Goal: Information Seeking & Learning: Find specific fact

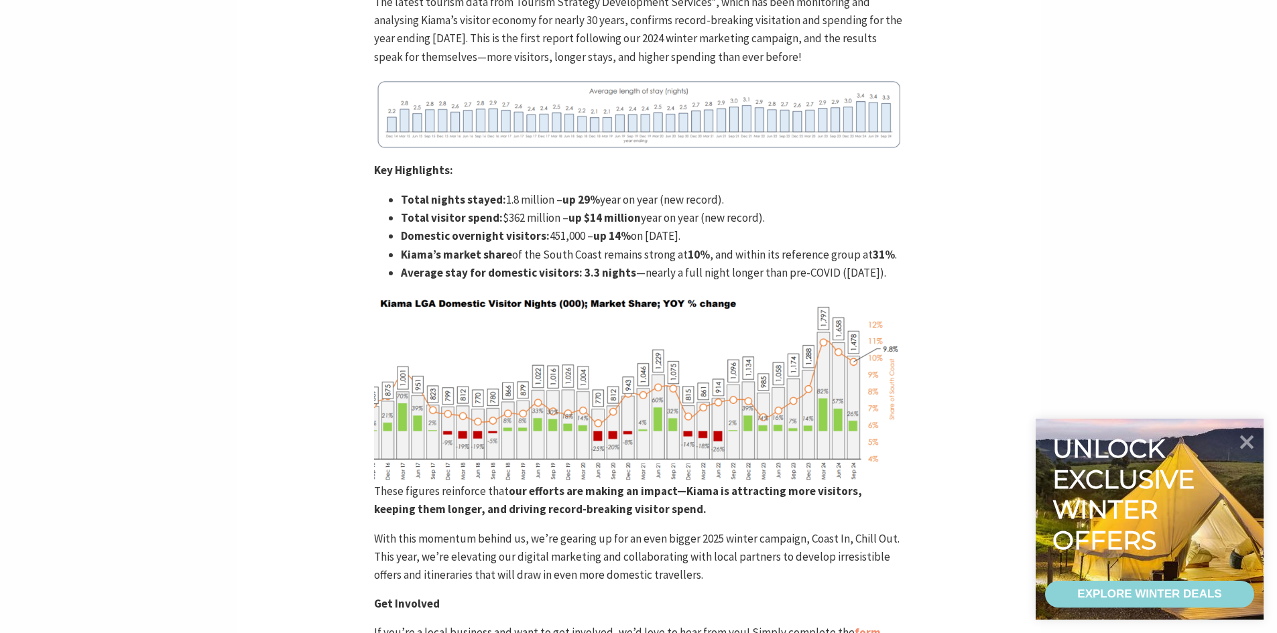
scroll to position [769, 0]
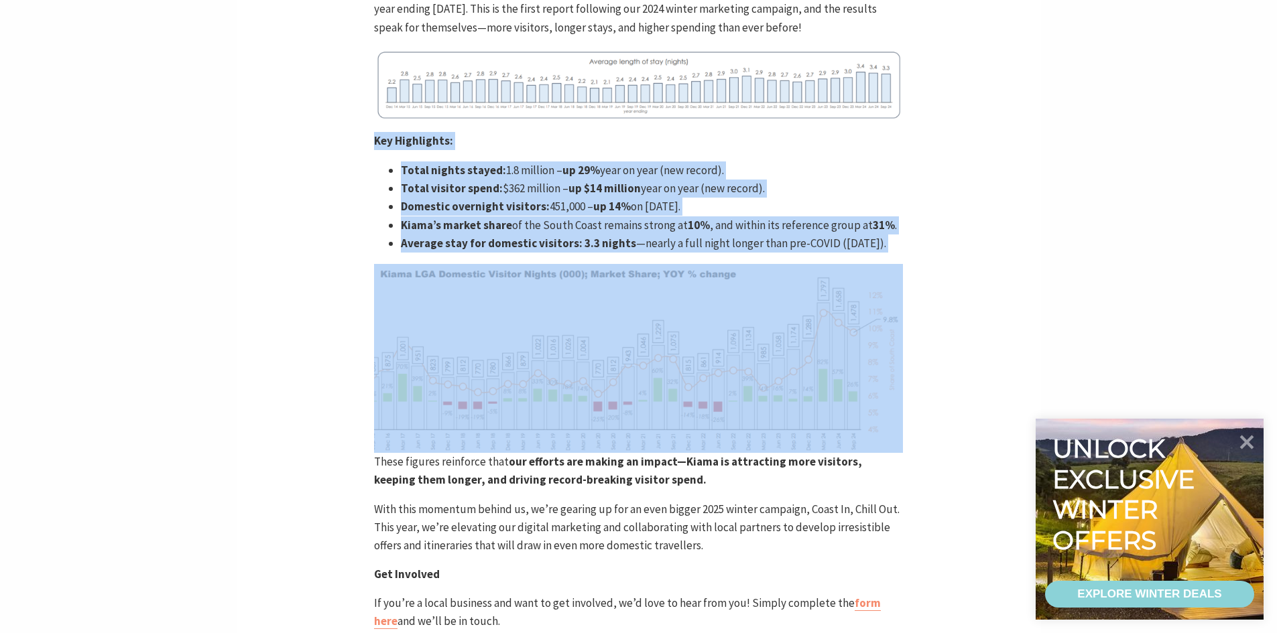
drag, startPoint x: 369, startPoint y: 137, endPoint x: 465, endPoint y: 275, distance: 167.9
click at [465, 275] on div "Home Articles Kiama Tourism Breaks Records – Latest Data Confirms Growth Kiama …" at bounding box center [639, 260] width 804 height 1415
copy article "Key Highlights: Total nights stayed: 1.8 million – up 29% year on year (new rec…"
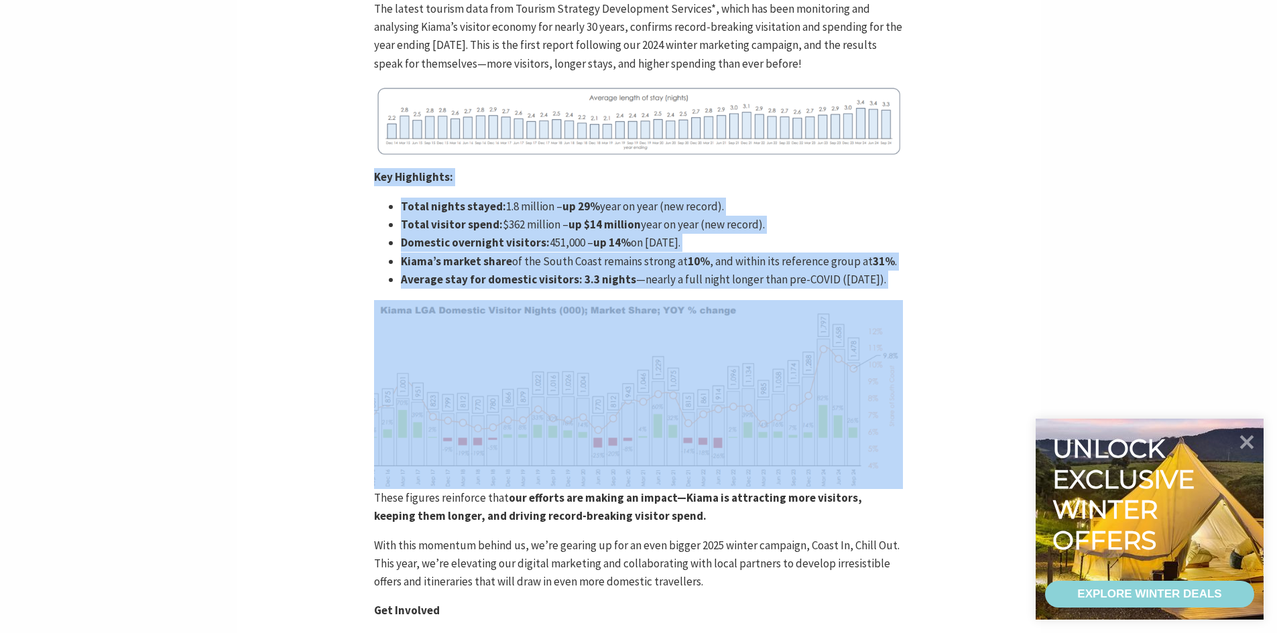
scroll to position [702, 0]
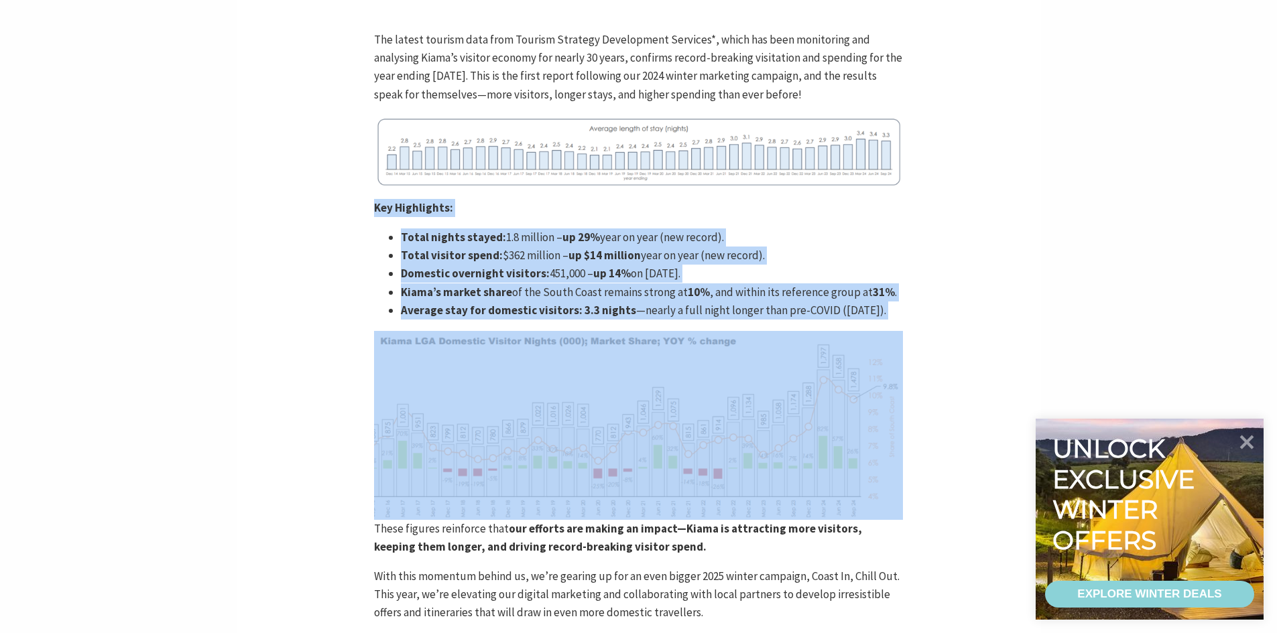
copy article "Key Highlights: Total nights stayed: 1.8 million – up 29% year on year (new rec…"
click at [945, 214] on div "Home Articles Kiama Tourism Breaks Records – Latest Data Confirms Growth Kiama …" at bounding box center [639, 327] width 804 height 1415
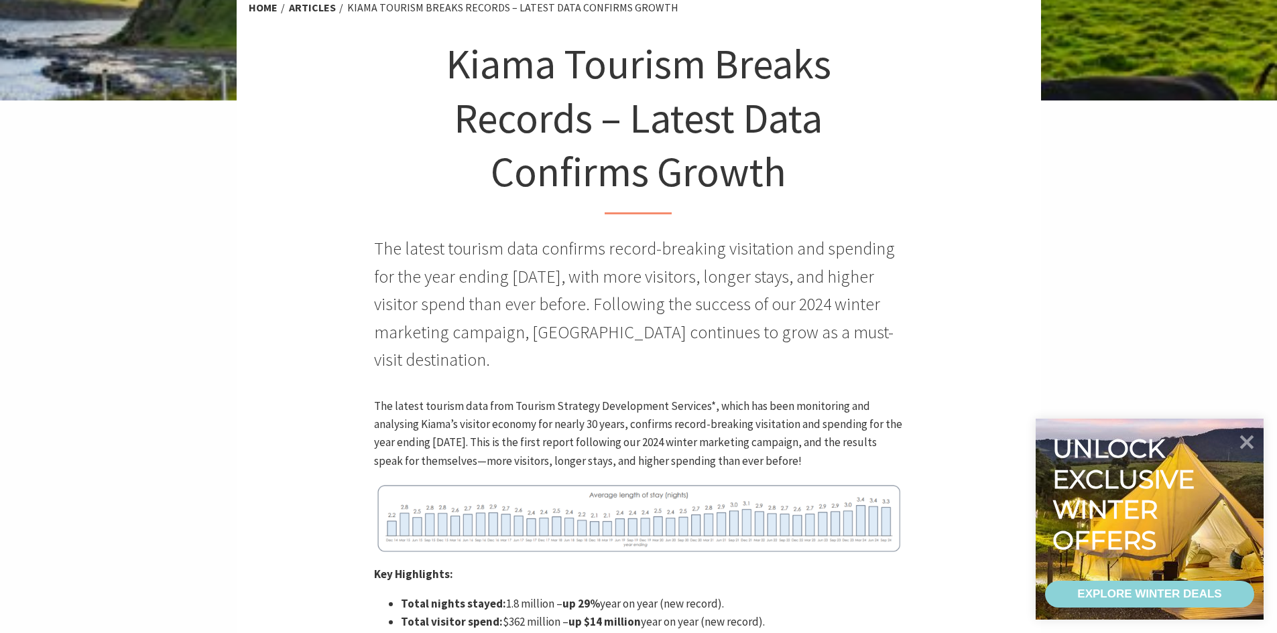
scroll to position [402, 0]
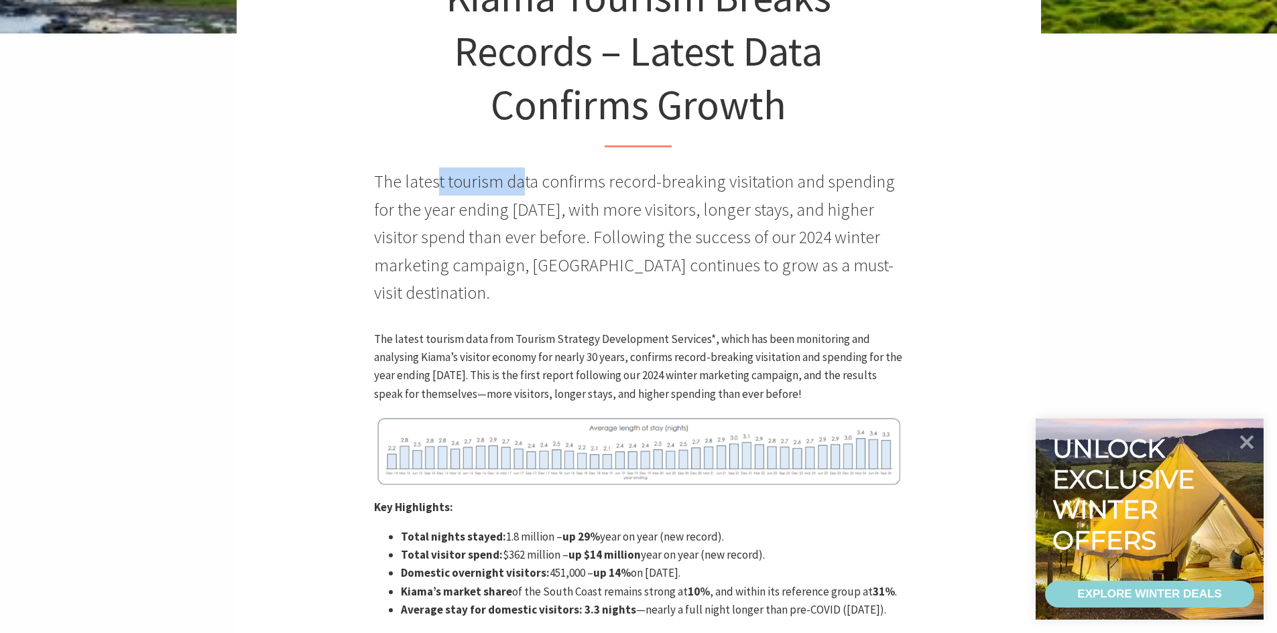
drag, startPoint x: 446, startPoint y: 182, endPoint x: 568, endPoint y: 182, distance: 122.7
click at [540, 182] on p "The latest tourism data confirms record-breaking visitation and spending for th…" at bounding box center [638, 237] width 529 height 139
click at [574, 182] on p "The latest tourism data confirms record-breaking visitation and spending for th…" at bounding box center [638, 237] width 529 height 139
drag, startPoint x: 460, startPoint y: 210, endPoint x: 513, endPoint y: 210, distance: 53.0
click at [499, 210] on p "The latest tourism data confirms record-breaking visitation and spending for th…" at bounding box center [638, 237] width 529 height 139
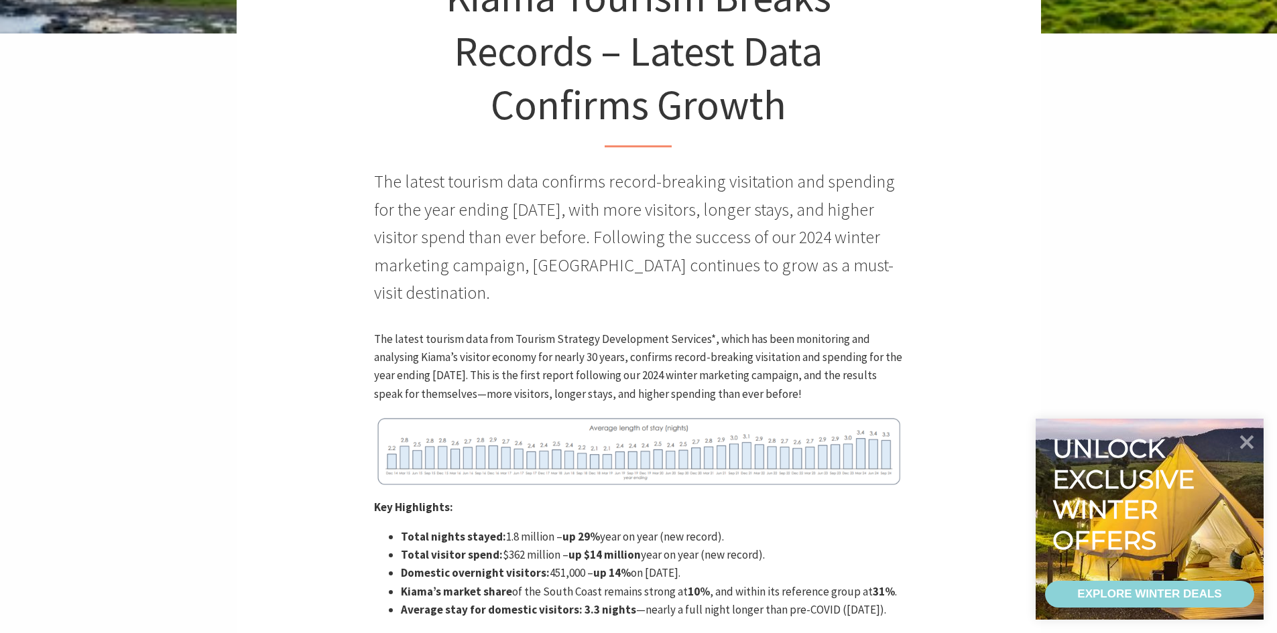
click at [542, 210] on p "The latest tourism data confirms record-breaking visitation and spending for th…" at bounding box center [638, 237] width 529 height 139
drag, startPoint x: 424, startPoint y: 209, endPoint x: 626, endPoint y: 206, distance: 201.8
click at [626, 206] on p "The latest tourism data confirms record-breaking visitation and spending for th…" at bounding box center [638, 237] width 529 height 139
copy p "year ending [DATE],"
click at [481, 219] on p "The latest tourism data confirms record-breaking visitation and spending for th…" at bounding box center [638, 237] width 529 height 139
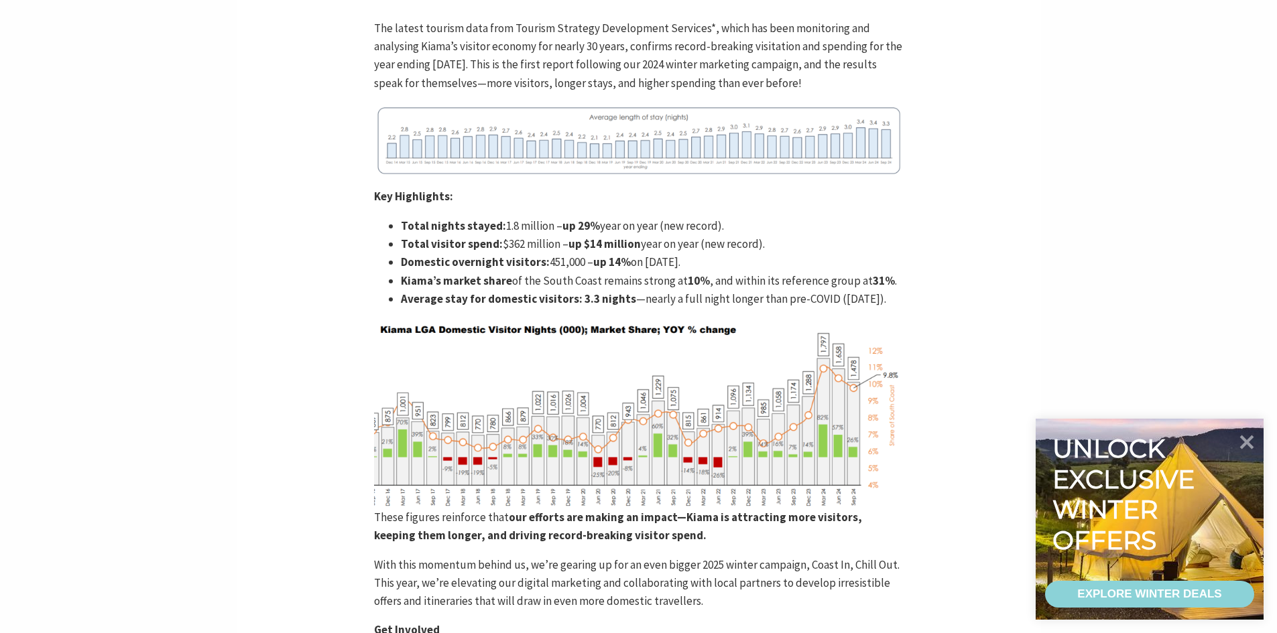
scroll to position [737, 0]
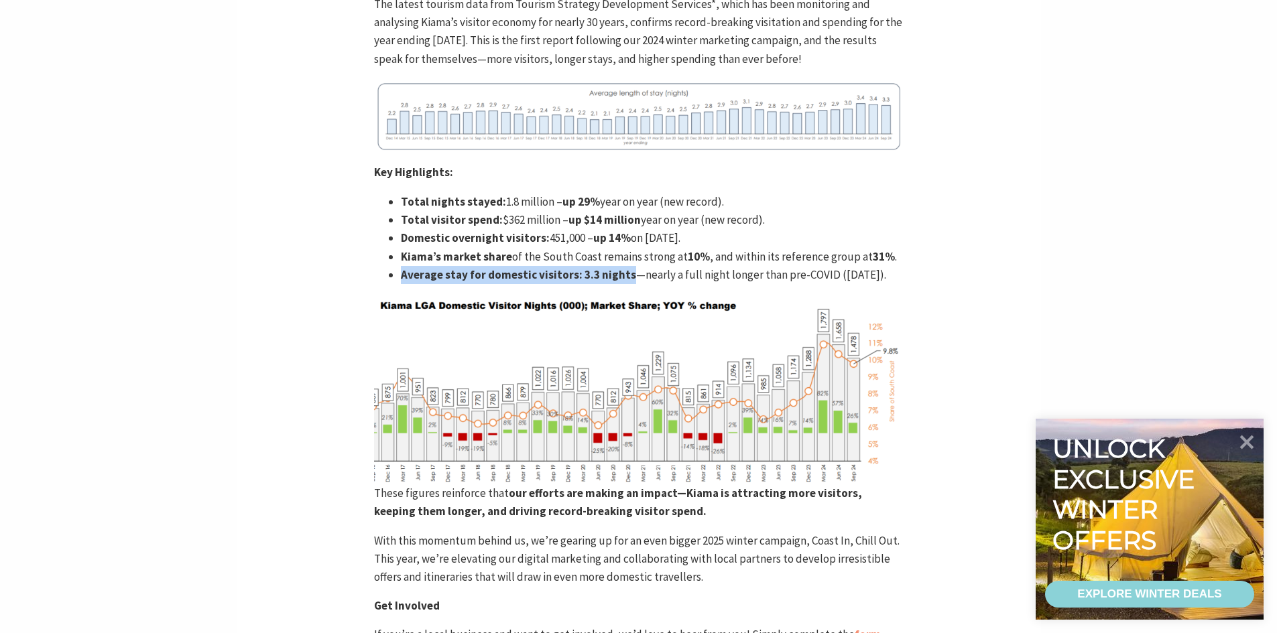
drag, startPoint x: 402, startPoint y: 274, endPoint x: 627, endPoint y: 276, distance: 225.2
click at [627, 276] on li "Average stay for domestic visitors: 3.3 nights —nearly a full night longer than…" at bounding box center [652, 275] width 502 height 18
copy li "Average stay for domestic visitors: 3.3 nights"
click at [461, 284] on li "Average stay for domestic visitors: 3.3 nights —nearly a full night longer than…" at bounding box center [652, 275] width 502 height 18
drag, startPoint x: 657, startPoint y: 277, endPoint x: 841, endPoint y: 278, distance: 184.4
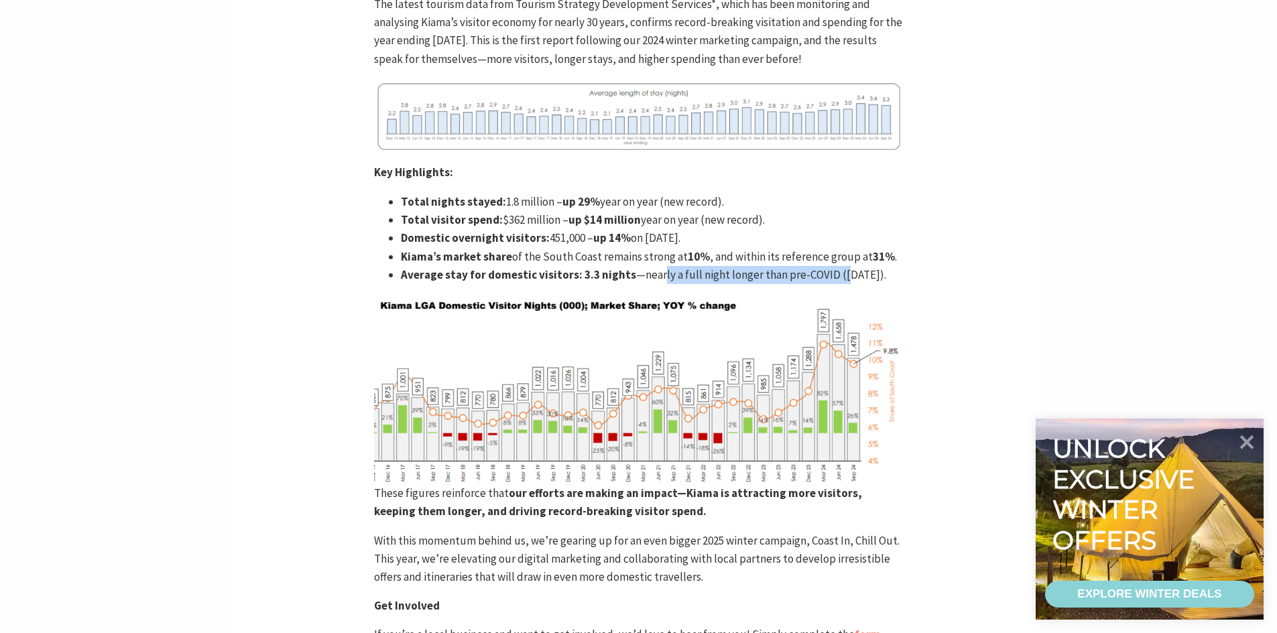
click at [835, 277] on li "Average stay for domestic visitors: 3.3 nights —nearly a full night longer than…" at bounding box center [652, 275] width 502 height 18
click at [847, 278] on li "Average stay for domestic visitors: 3.3 nights —nearly a full night longer than…" at bounding box center [652, 275] width 502 height 18
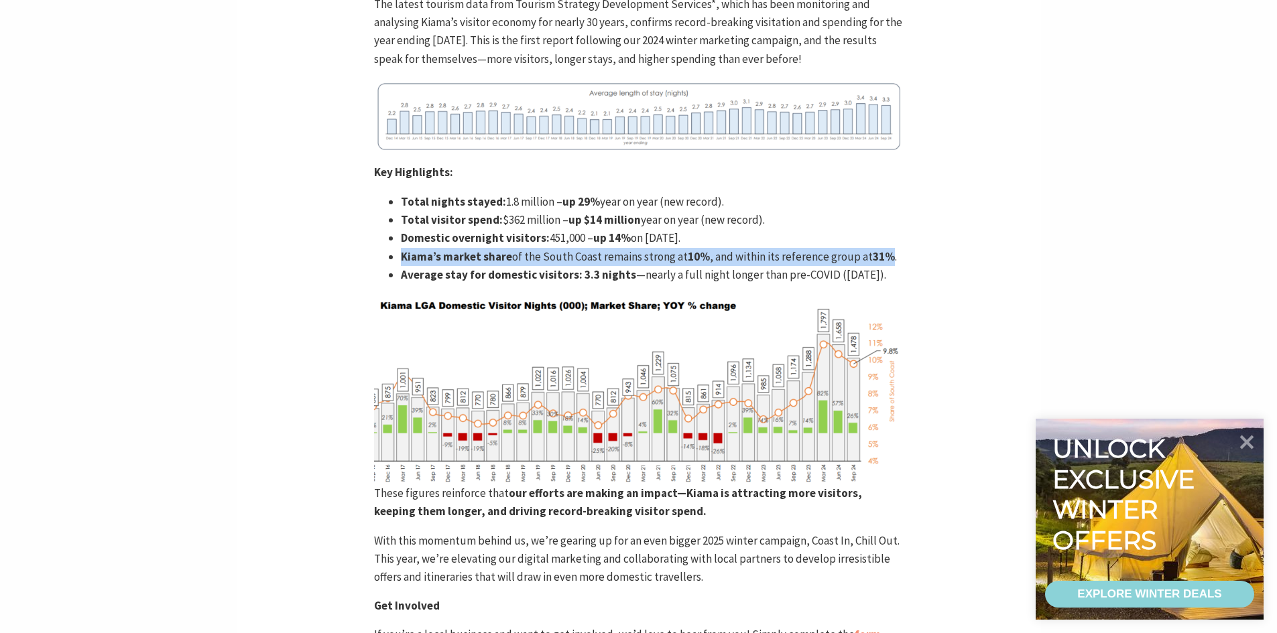
drag, startPoint x: 400, startPoint y: 255, endPoint x: 892, endPoint y: 254, distance: 492.1
click at [892, 254] on ul "Total nights stayed: 1.8 million – up 29% year on year (new record). Total visi…" at bounding box center [638, 238] width 529 height 91
copy li "Kiama’s market share of the South Coast remains strong at 10% , and within its …"
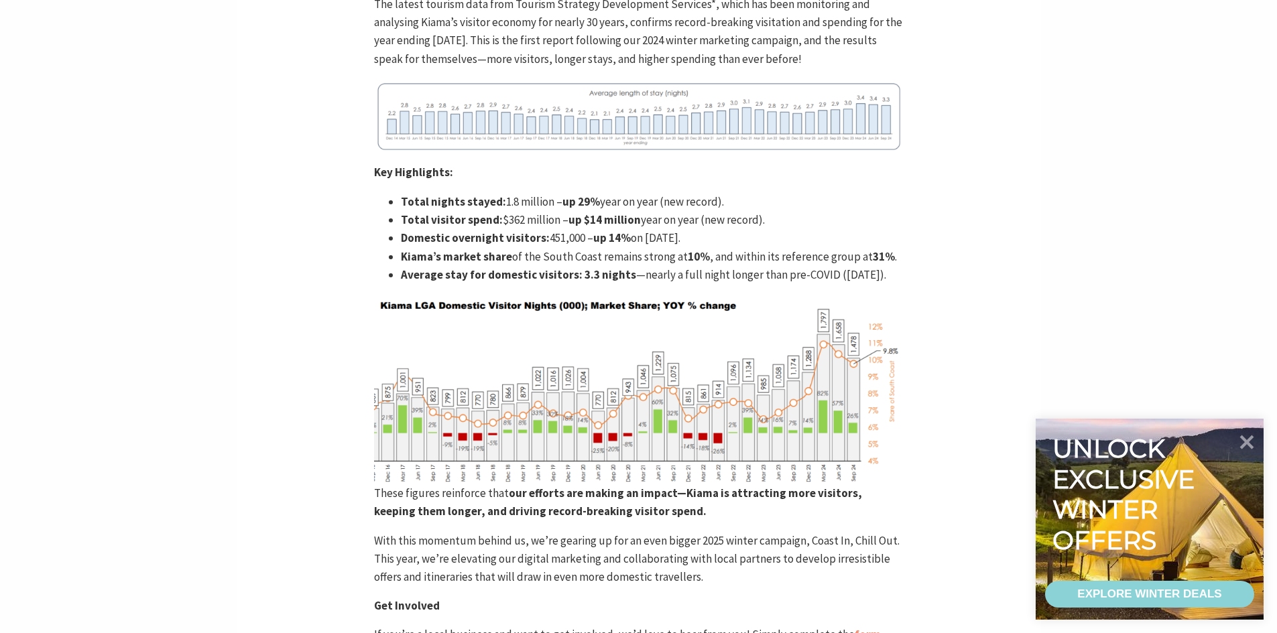
click at [913, 294] on div "Home Articles Kiama Tourism Breaks Records – Latest Data Confirms Growth Kiama …" at bounding box center [639, 291] width 804 height 1415
drag, startPoint x: 518, startPoint y: 254, endPoint x: 644, endPoint y: 254, distance: 126.0
click at [627, 254] on li "Kiama’s market share of the South Coast remains strong at 10% , and within its …" at bounding box center [652, 257] width 502 height 18
drag, startPoint x: 644, startPoint y: 254, endPoint x: 703, endPoint y: 284, distance: 65.7
click at [645, 254] on li "Kiama’s market share of the South Coast remains strong at 10% , and within its …" at bounding box center [652, 257] width 502 height 18
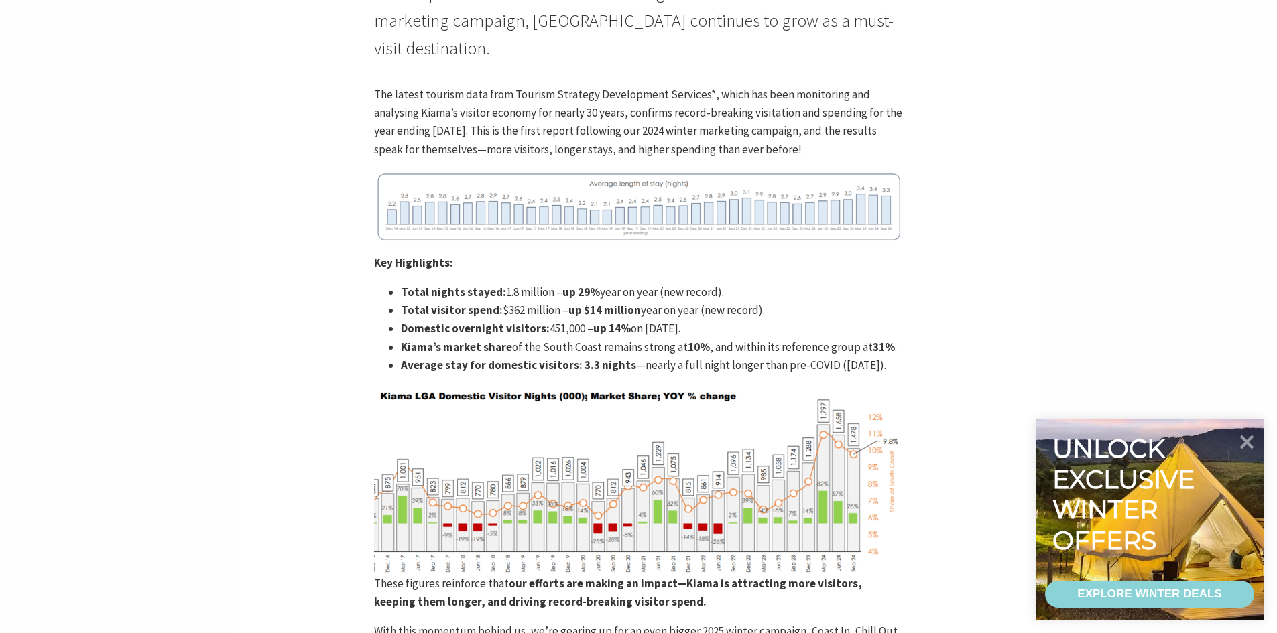
scroll to position [670, 0]
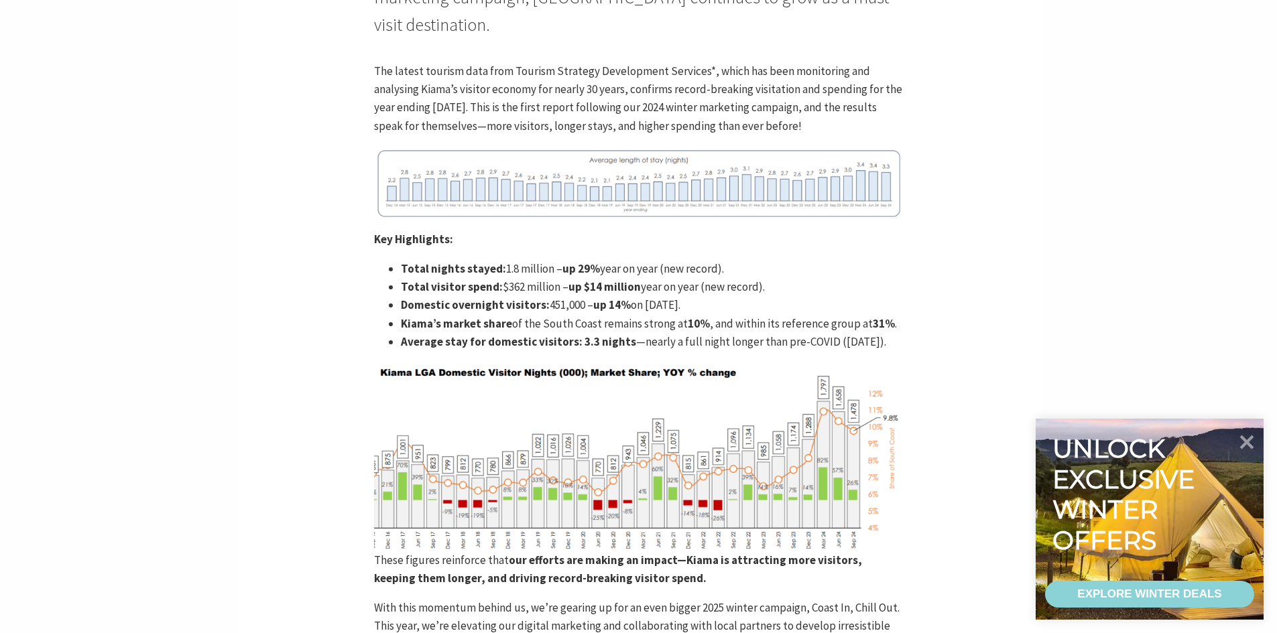
click at [1083, 96] on section "Home Articles Kiama Tourism Breaks Records – Latest Data Confirms Growth Kiama …" at bounding box center [638, 472] width 1277 height 1415
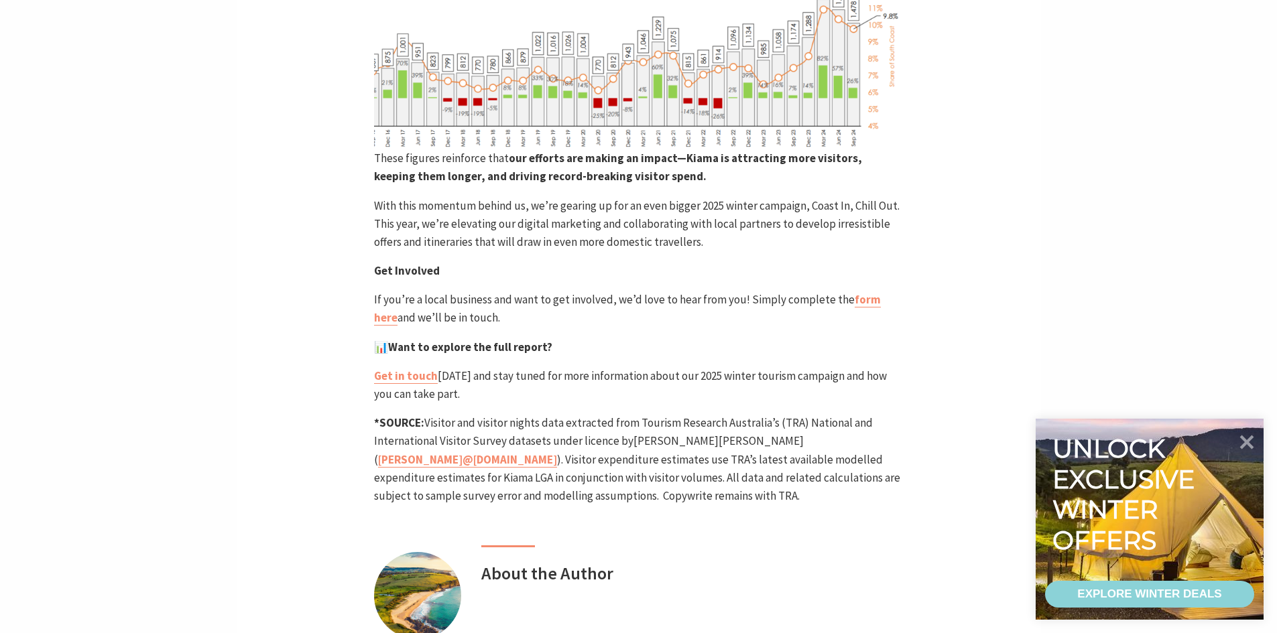
scroll to position [1140, 0]
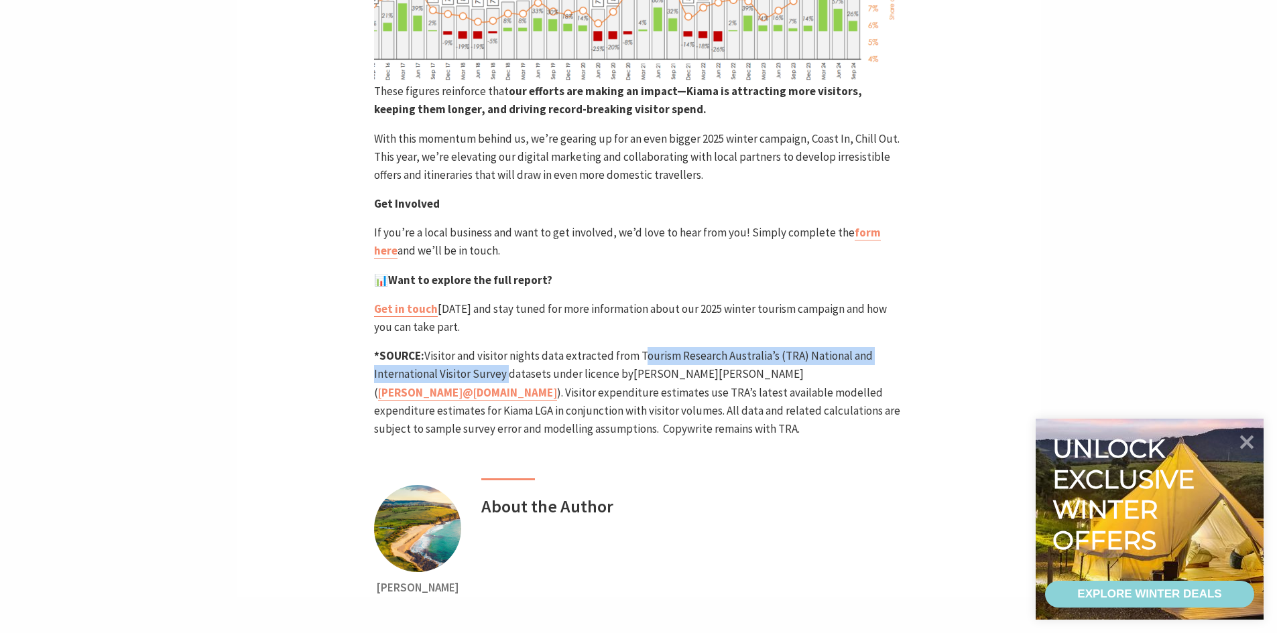
drag, startPoint x: 503, startPoint y: 392, endPoint x: 640, endPoint y: 371, distance: 138.3
click at [640, 371] on p "*SOURCE: Visitor and visitor nights data extracted from Tourism Research Austra…" at bounding box center [638, 392] width 529 height 91
copy p "Tourism Research Australia’s (TRA) National and International Visitor Survey"
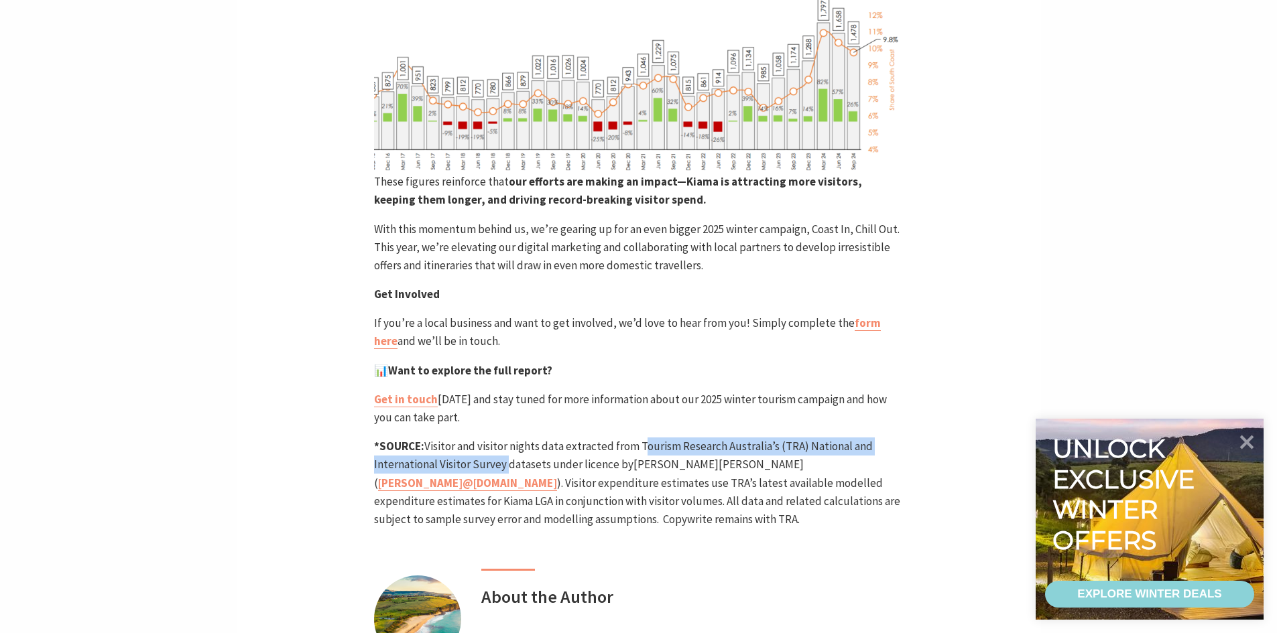
scroll to position [1073, 0]
